Goal: Transaction & Acquisition: Purchase product/service

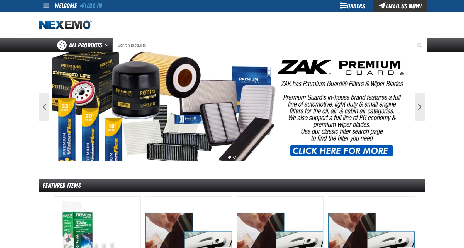
click at [94, 8] on link "Log In" at bounding box center [91, 6] width 22 height 8
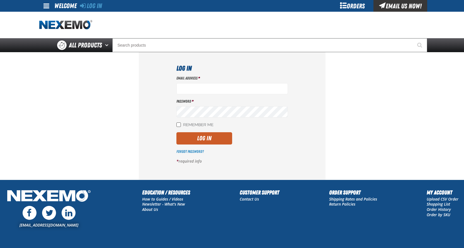
type input "jfreel@vtaig.com"
click at [179, 123] on input "Remember Me" at bounding box center [179, 124] width 4 height 4
checkbox input "true"
click at [192, 137] on button "Log In" at bounding box center [205, 138] width 56 height 12
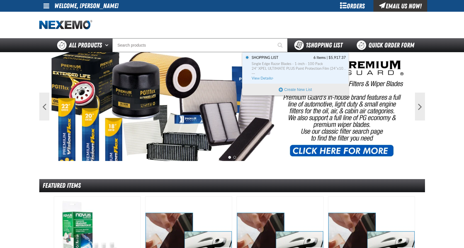
click at [320, 47] on span "1 Shopping List" at bounding box center [324, 45] width 37 height 8
click at [264, 79] on span "View Details" at bounding box center [263, 78] width 23 height 4
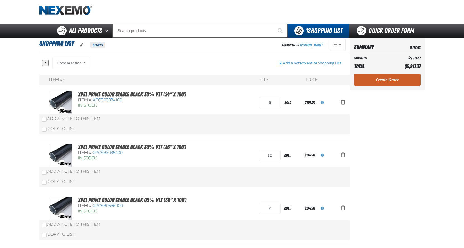
scroll to position [28, 0]
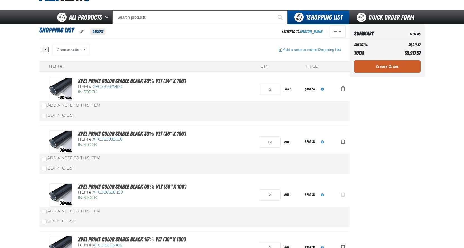
click at [344, 195] on span "Action Remove XPEL PRIME Color Stable Black 05% VLT (36&quot; x 100&#039;) from…" at bounding box center [343, 195] width 4 height 6
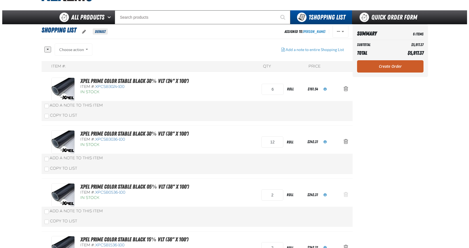
scroll to position [0, 0]
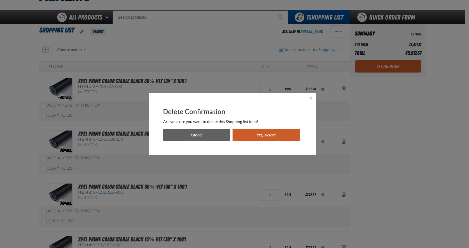
click at [252, 136] on button "Yes, Delete" at bounding box center [265, 135] width 67 height 12
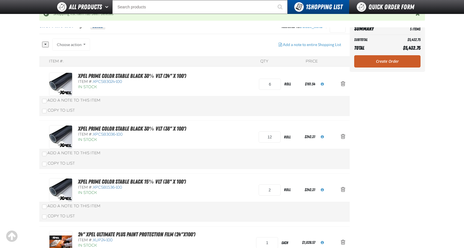
scroll to position [56, 0]
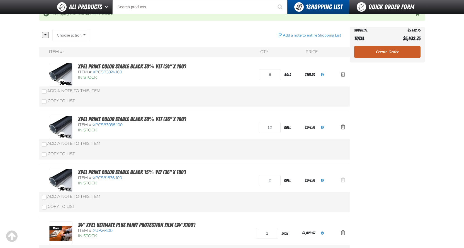
click at [346, 180] on button "Action Remove XPEL PRIME Color Stable Black 15% VLT (36&quot; x 100&#039;) from…" at bounding box center [343, 180] width 13 height 12
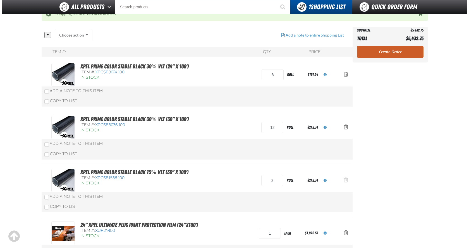
scroll to position [0, 0]
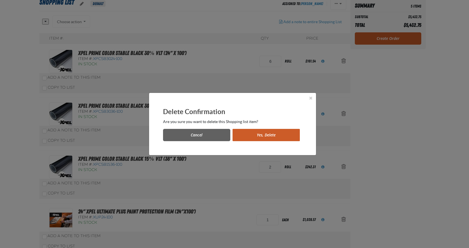
click at [250, 136] on button "Yes, Delete" at bounding box center [265, 135] width 67 height 12
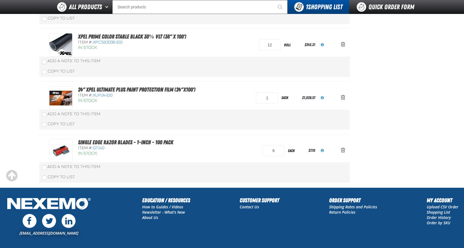
scroll to position [84, 0]
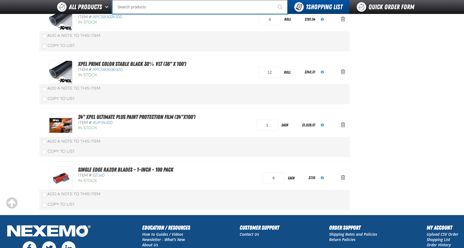
click at [143, 7] on input "Search" at bounding box center [199, 7] width 175 height 14
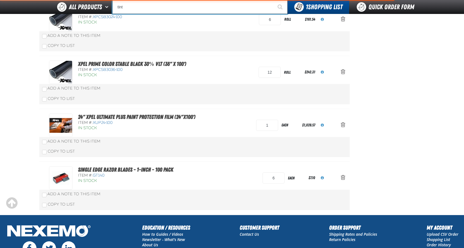
type input "tint"
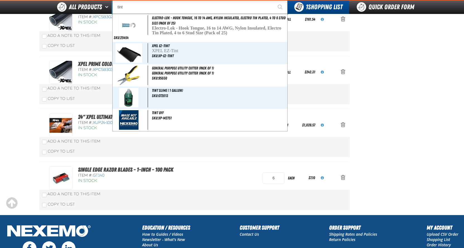
type input "tint Off"
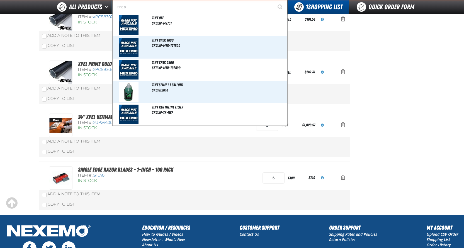
type input "tint sl"
type input "tint slime ( 1 gallon)"
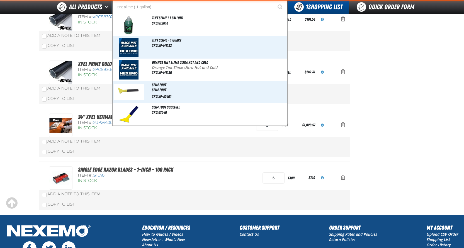
type input "tint slim"
type input "tint slime"
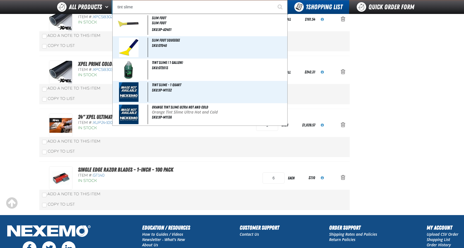
type input "tint slime - 1 Quart"
type input "tint slime"
click at [274, 0] on button "Start Searching" at bounding box center [281, 7] width 14 height 14
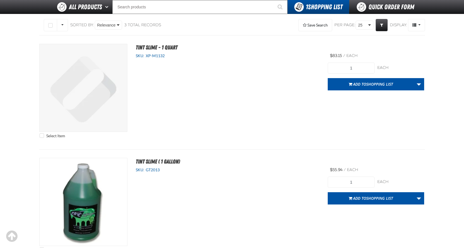
scroll to position [84, 0]
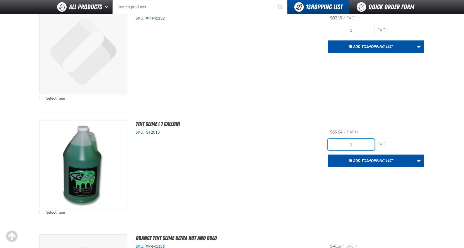
drag, startPoint x: 359, startPoint y: 146, endPoint x: 339, endPoint y: 148, distance: 20.7
click at [339, 148] on input "1" at bounding box center [351, 144] width 47 height 11
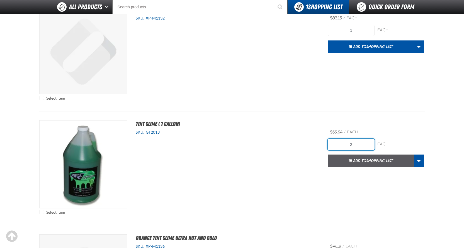
type input "2"
click at [389, 161] on span "Shopping List" at bounding box center [380, 160] width 27 height 5
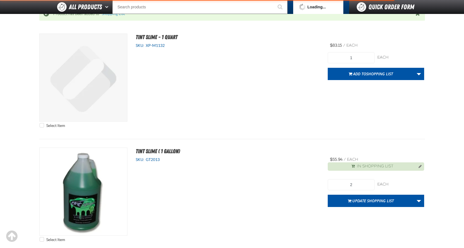
scroll to position [111, 0]
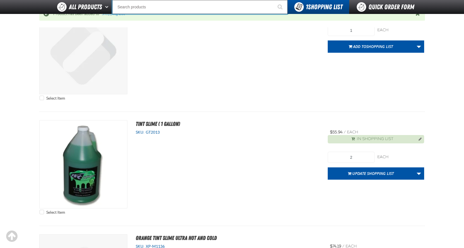
click at [160, 7] on input "Search" at bounding box center [199, 7] width 175 height 14
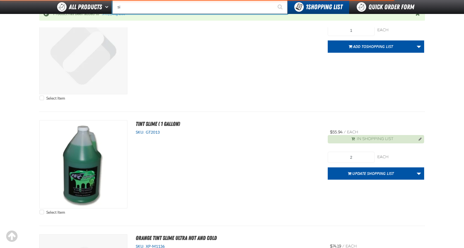
type input "sim"
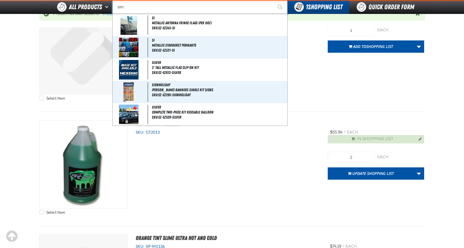
type input "simple Pink Adhesive Remover - 1 Gallon"
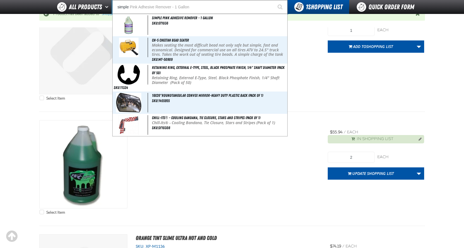
type input "simple"
type input "simple p"
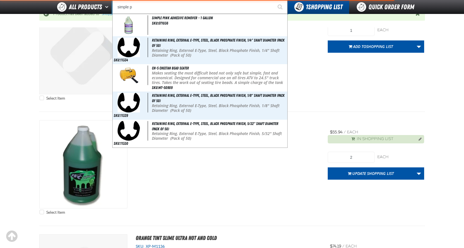
type input "simple pink Adhesive Remover - 1 Gallon"
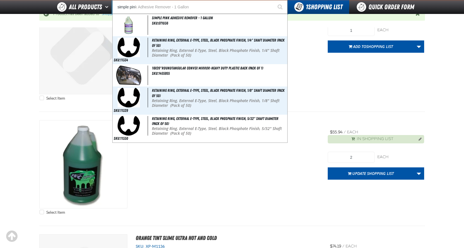
type input "simple pin"
click at [274, 0] on button "Start Searching" at bounding box center [281, 7] width 14 height 14
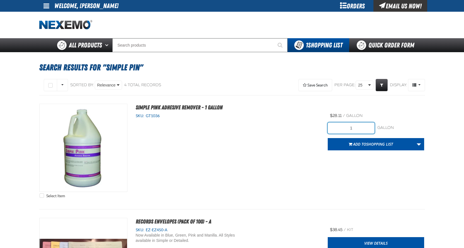
click at [340, 127] on input "1" at bounding box center [351, 127] width 47 height 11
type input "2"
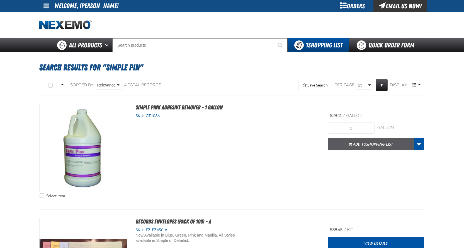
click at [374, 149] on button "Add to Shopping List" at bounding box center [371, 144] width 86 height 12
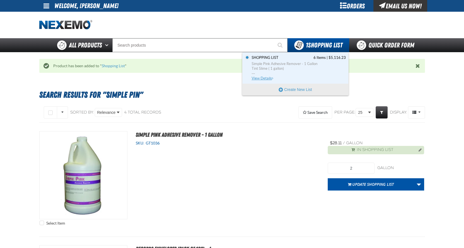
click at [264, 79] on span "View Details" at bounding box center [263, 78] width 23 height 4
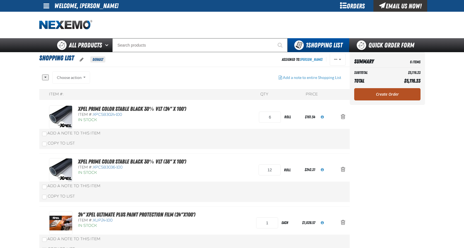
click at [388, 97] on link "Create Order" at bounding box center [388, 94] width 66 height 12
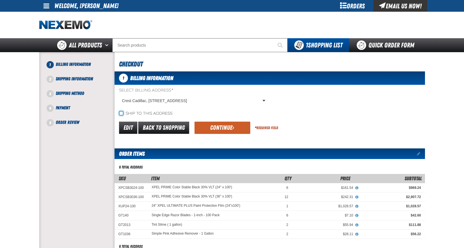
click at [122, 114] on input "Ship to this address" at bounding box center [121, 113] width 4 height 4
checkbox input "true"
click at [216, 126] on button "Continue" at bounding box center [223, 128] width 56 height 12
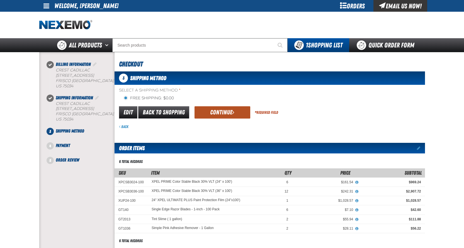
click at [223, 112] on button "Continue" at bounding box center [223, 112] width 56 height 12
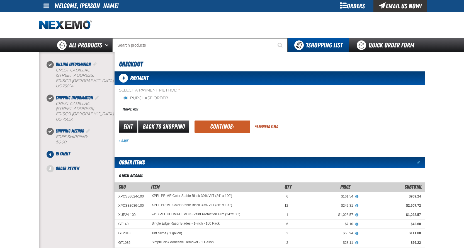
click at [222, 129] on button "Continue" at bounding box center [223, 126] width 56 height 12
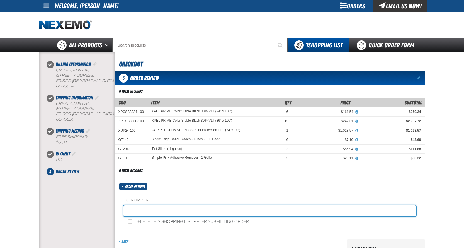
click at [133, 210] on input "text" at bounding box center [270, 210] width 293 height 11
type input "[PERSON_NAME]"
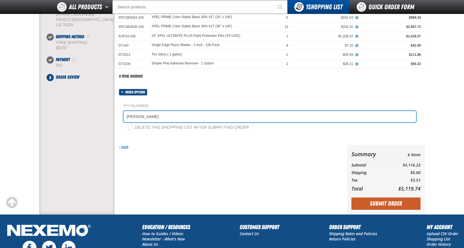
scroll to position [84, 0]
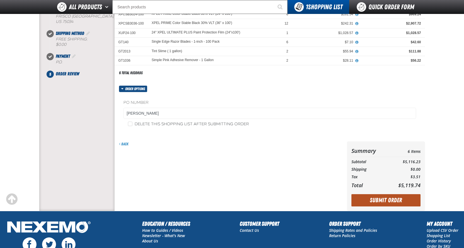
click at [396, 201] on button "Submit Order" at bounding box center [386, 200] width 69 height 12
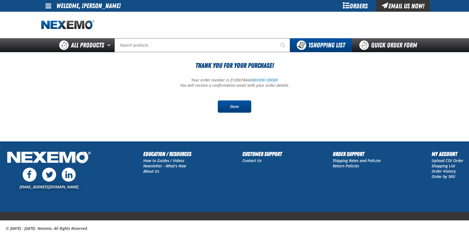
click at [237, 102] on link "Done" at bounding box center [234, 106] width 33 height 12
